Goal: Navigation & Orientation: Find specific page/section

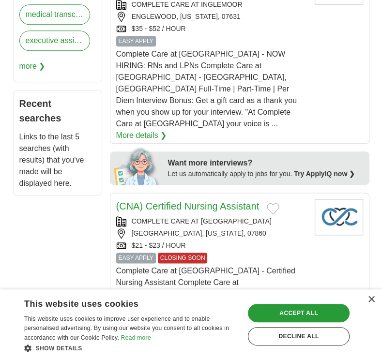
scroll to position [862, 0]
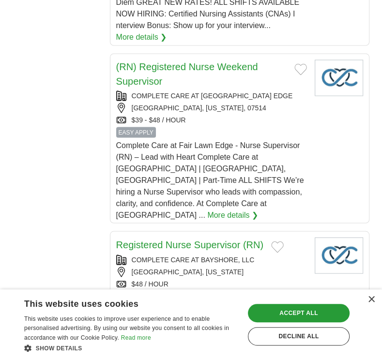
drag, startPoint x: 387, startPoint y: 189, endPoint x: 381, endPoint y: 235, distance: 46.0
click at [381, 235] on body "Login Register Employers 8,032,942 Jobs in [GEOGRAPHIC_DATA] [GEOGRAPHIC_DATA] …" at bounding box center [191, 281] width 382 height 2286
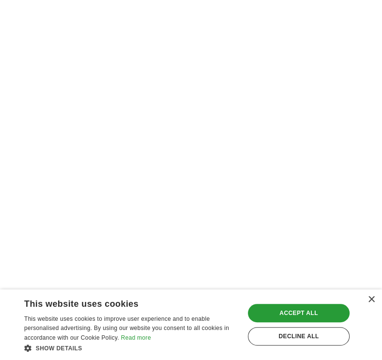
scroll to position [2516, 0]
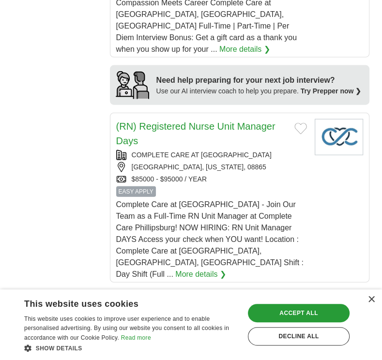
scroll to position [1547, 0]
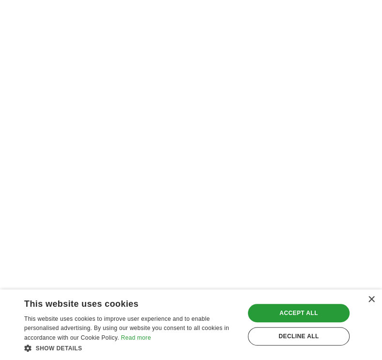
scroll to position [2437, 0]
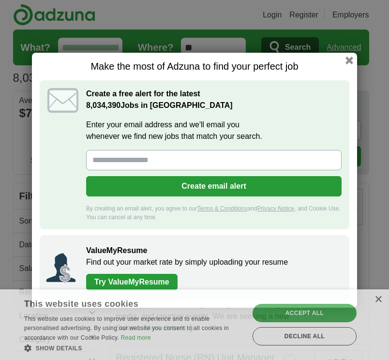
click at [354, 62] on div "Make the most of Adzuna to find your perfect job Create a free alert for the la…" at bounding box center [194, 180] width 325 height 255
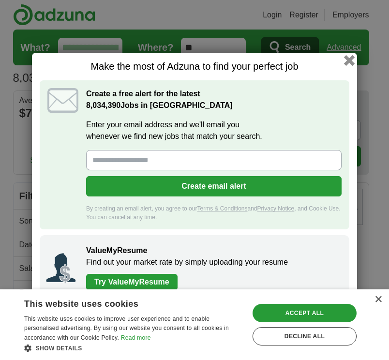
click at [346, 57] on button "button" at bounding box center [349, 60] width 11 height 11
